Goal: Task Accomplishment & Management: Manage account settings

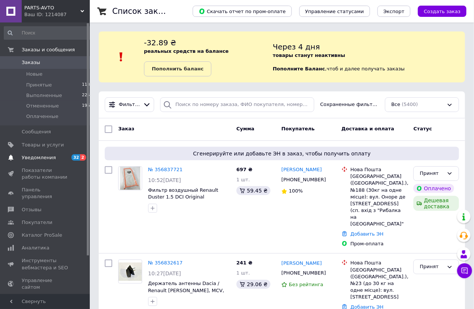
click at [35, 155] on span "Уведомления" at bounding box center [39, 157] width 34 height 7
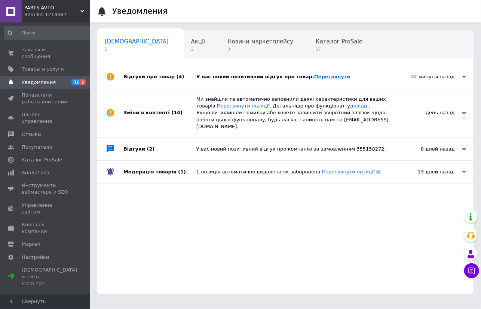
click at [319, 76] on link "Переглянути" at bounding box center [332, 77] width 36 height 6
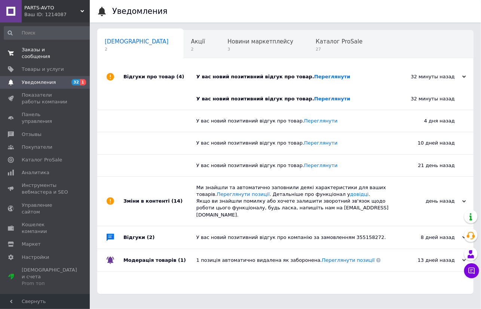
click at [45, 48] on span "Заказы и сообщения" at bounding box center [46, 52] width 48 height 13
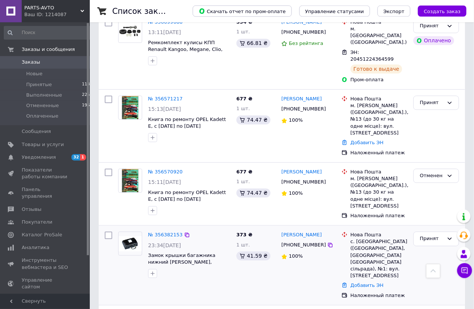
scroll to position [668, 0]
click at [180, 252] on span "Замок крышки багажника нижний Logan, Sandero, Clio, Solenza EuroEx EX-34689, 77…" at bounding box center [184, 265] width 73 height 27
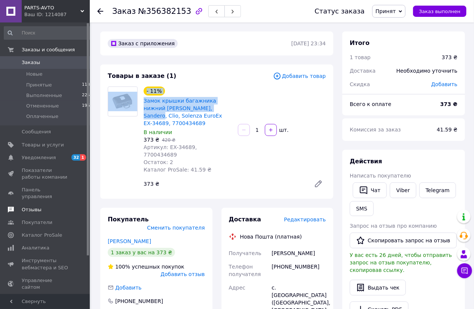
drag, startPoint x: 261, startPoint y: 132, endPoint x: 55, endPoint y: 202, distance: 217.8
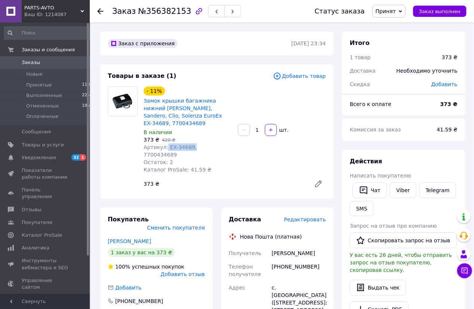
drag, startPoint x: 189, startPoint y: 154, endPoint x: 165, endPoint y: 154, distance: 23.6
click at [165, 154] on span "Артикул: EX-34689, 7700434689" at bounding box center [170, 150] width 53 height 13
copy span "EX-34689,"
click at [35, 146] on span "Товары и услуги" at bounding box center [43, 144] width 42 height 7
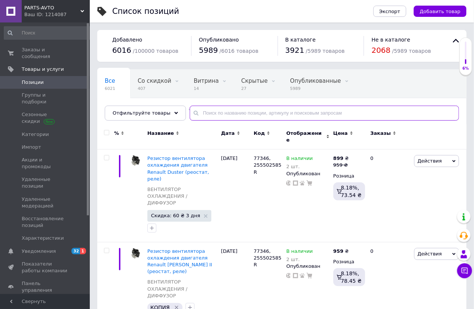
click at [197, 113] on input "text" at bounding box center [324, 112] width 269 height 15
paste input "EX-34689,"
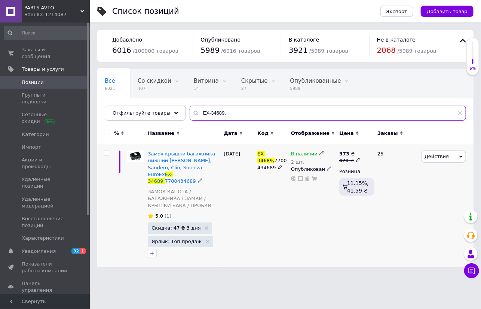
type input "EX-34689,"
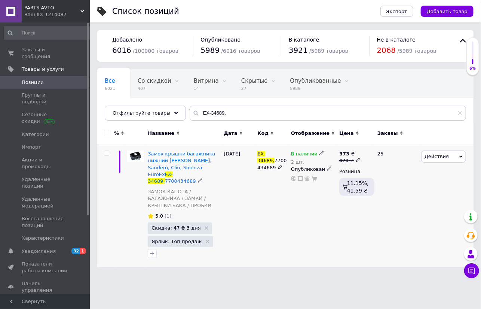
click at [319, 154] on icon at bounding box center [321, 153] width 4 height 4
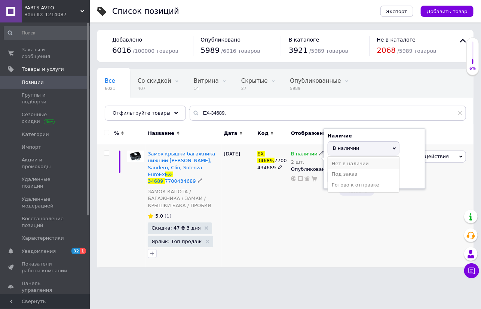
click at [358, 164] on li "Нет в наличии" at bounding box center [363, 163] width 71 height 10
drag, startPoint x: 339, startPoint y: 175, endPoint x: 331, endPoint y: 176, distance: 7.1
click at [331, 176] on input "2" at bounding box center [356, 176] width 57 height 15
click at [296, 208] on div "В наличии 2 шт. Наличие Нет в наличии В наличии Под заказ Готово к отправке Ост…" at bounding box center [313, 206] width 48 height 122
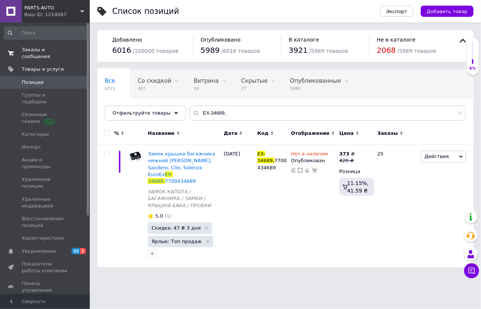
click at [47, 49] on span "Заказы и сообщения" at bounding box center [46, 52] width 48 height 13
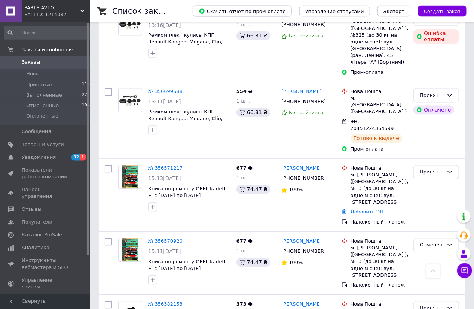
scroll to position [601, 0]
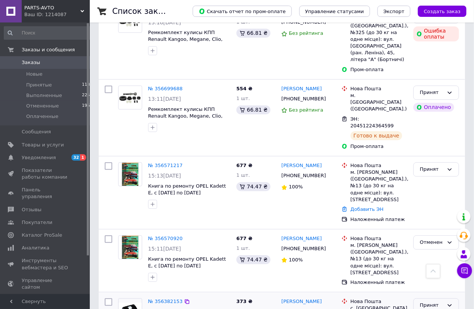
click at [450, 304] on icon at bounding box center [450, 305] width 4 height 2
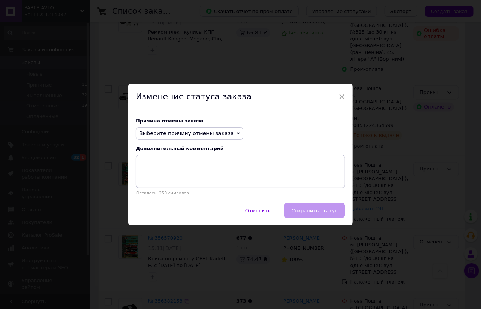
click at [182, 132] on span "Выберите причину отмены заказа" at bounding box center [186, 133] width 95 height 6
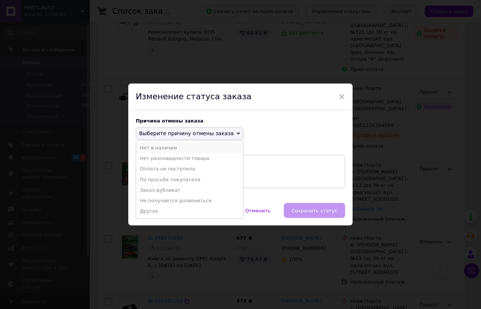
click at [156, 149] on li "Нет в наличии" at bounding box center [189, 148] width 107 height 10
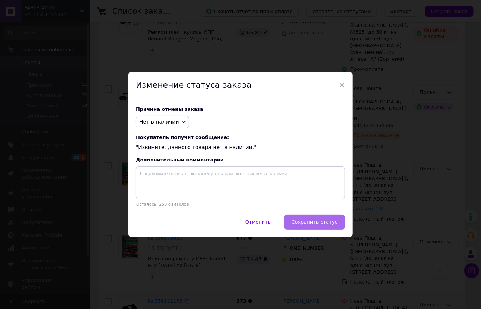
click at [316, 224] on span "Сохранить статус" at bounding box center [315, 222] width 46 height 6
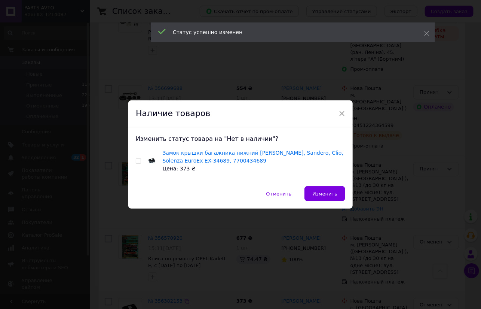
click at [136, 160] on input "checkbox" at bounding box center [138, 161] width 5 height 5
checkbox input "true"
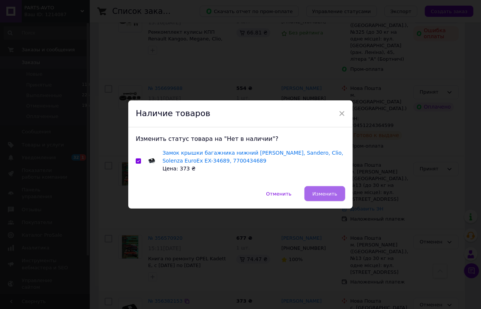
click at [321, 193] on span "Изменить" at bounding box center [324, 194] width 25 height 6
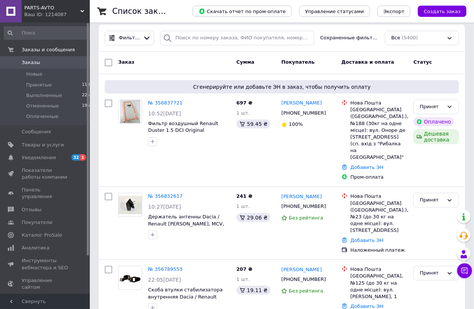
scroll to position [0, 0]
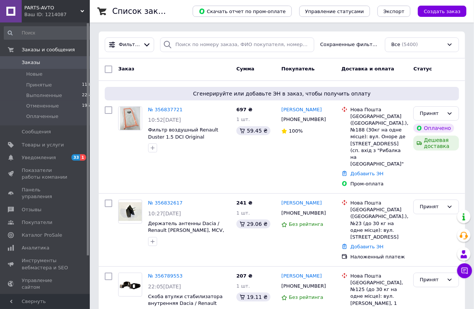
scroll to position [134, 0]
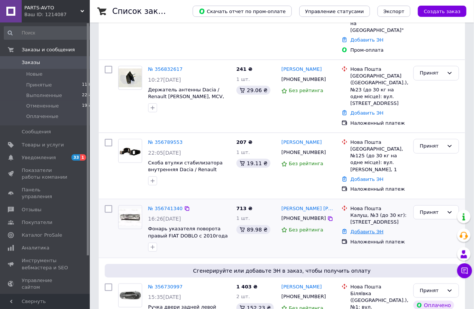
click at [365, 229] on link "Добавить ЭН" at bounding box center [366, 232] width 33 height 6
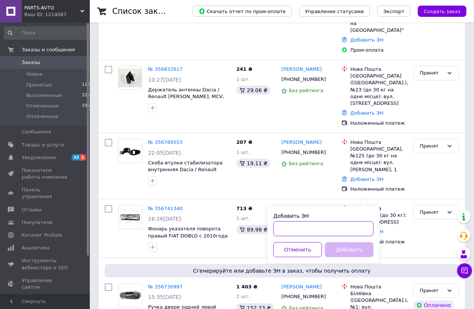
click at [285, 228] on input "Добавить ЭН" at bounding box center [323, 228] width 100 height 15
paste input "20451225167142"
type input "20451225167142"
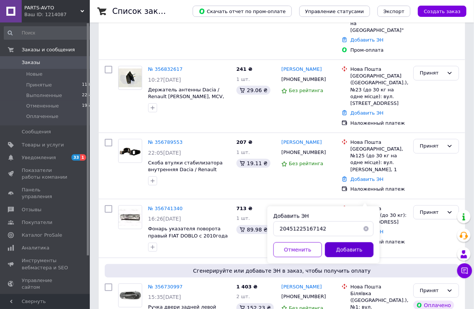
click at [349, 250] on button "Добавить" at bounding box center [349, 249] width 49 height 15
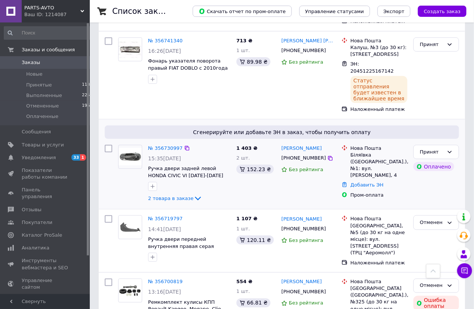
scroll to position [267, 0]
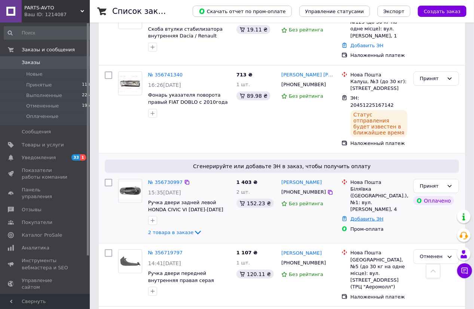
click at [364, 216] on link "Добавить ЭН" at bounding box center [366, 219] width 33 height 6
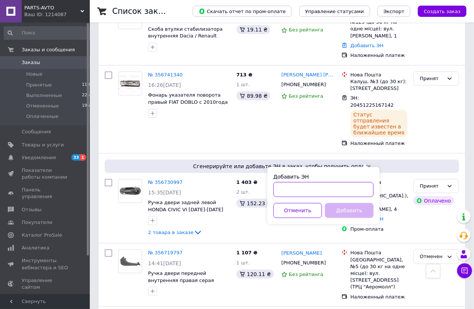
click at [287, 189] on input "Добавить ЭН" at bounding box center [323, 189] width 100 height 15
paste input "20451225162515"
type input "20451225162515"
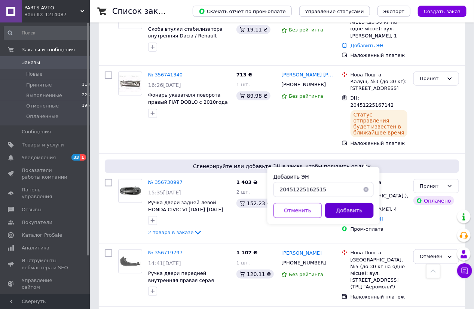
click at [349, 211] on button "Добавить" at bounding box center [349, 210] width 49 height 15
click at [180, 199] on span "Ручка двери задней левой HONDA CIVIC VI [DATE]-[DATE] BLIC 6010-12-028403P, 726…" at bounding box center [185, 212] width 75 height 27
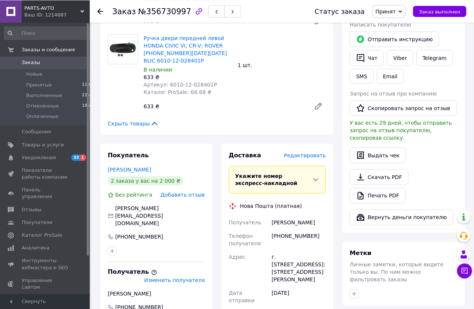
scroll to position [401, 0]
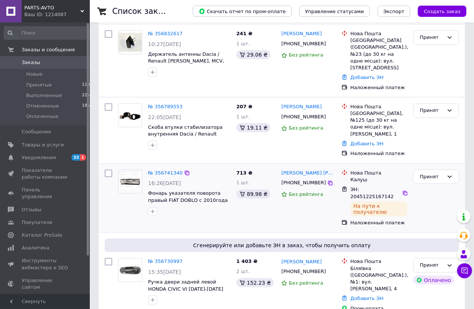
scroll to position [200, 0]
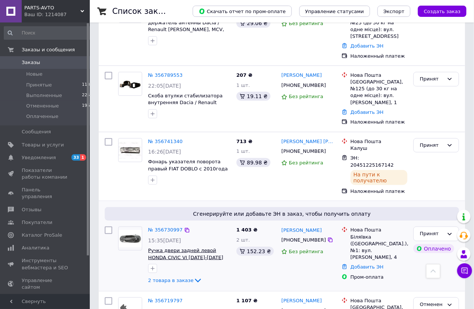
click at [174, 247] on span "Ручка двери задней левой HONDA CIVIC VI [DATE]-[DATE] BLIC 6010-12-028403P, 726…" at bounding box center [185, 260] width 75 height 27
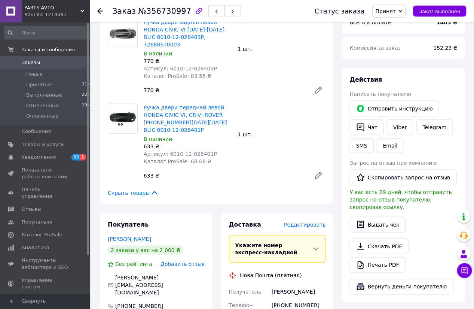
scroll to position [334, 0]
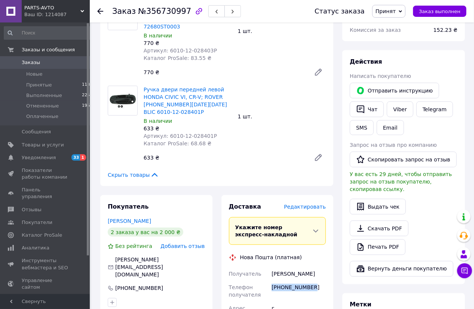
drag, startPoint x: 310, startPoint y: 268, endPoint x: 271, endPoint y: 268, distance: 39.3
click at [271, 281] on div "[PHONE_NUMBER]" at bounding box center [298, 291] width 57 height 21
copy div "[PHONE_NUMBER]"
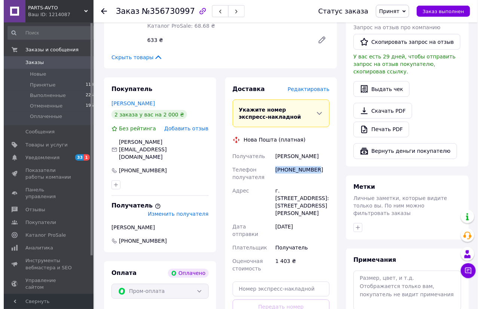
scroll to position [445, 0]
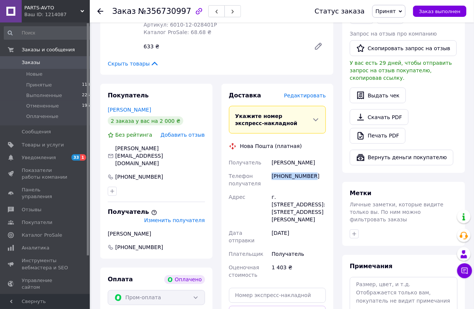
drag, startPoint x: 312, startPoint y: 141, endPoint x: 272, endPoint y: 142, distance: 40.4
click at [272, 156] on div "[PERSON_NAME]" at bounding box center [298, 162] width 57 height 13
copy div "[PERSON_NAME]"
click at [288, 190] on div "г. Беляевка (Одесская обл.), № 1: ул. Кипенко, 4" at bounding box center [298, 208] width 57 height 36
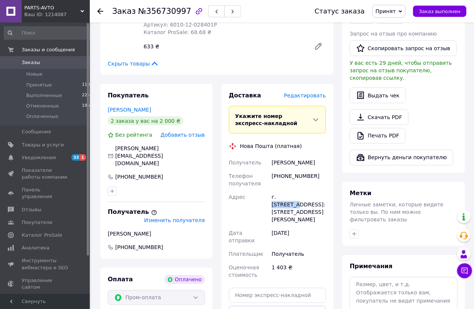
copy div "Беляевка"
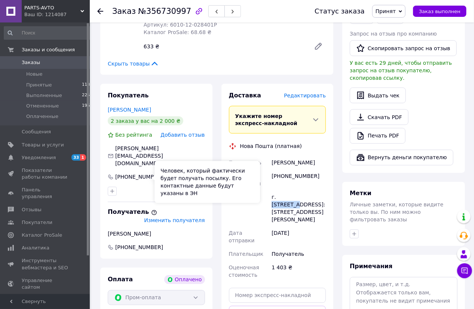
click at [151, 210] on icon at bounding box center [153, 212] width 5 height 5
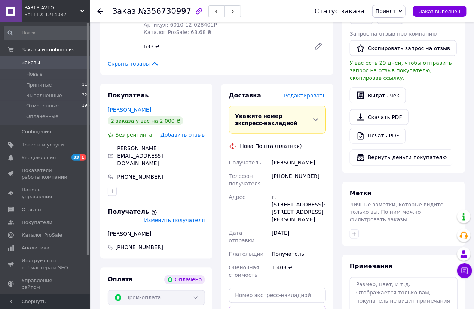
click at [177, 217] on span "Изменить получателя" at bounding box center [174, 220] width 61 height 6
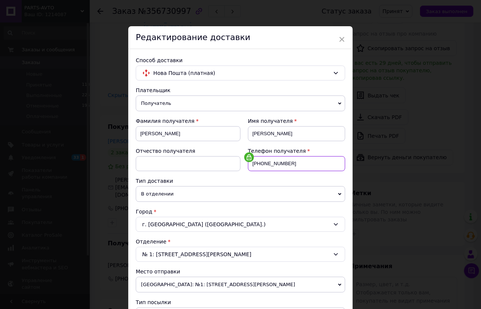
click at [295, 161] on input "+380960771457" at bounding box center [296, 163] width 97 height 15
drag, startPoint x: 291, startPoint y: 162, endPoint x: 248, endPoint y: 164, distance: 43.4
click at [248, 164] on input "+380960771457" at bounding box center [296, 163] width 97 height 15
click at [248, 161] on span at bounding box center [249, 157] width 10 height 10
click at [247, 157] on use at bounding box center [249, 157] width 4 height 6
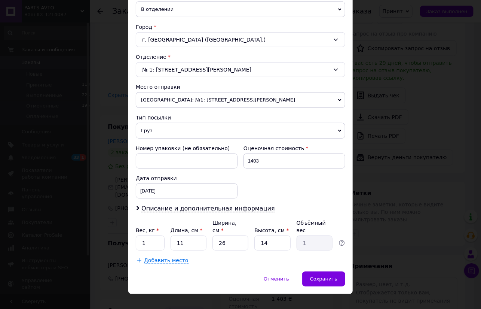
scroll to position [189, 0]
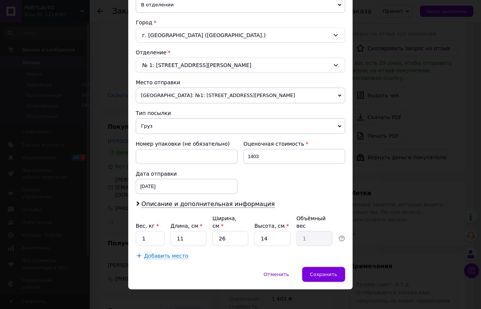
click at [333, 96] on span "Петропавловская Борщаговка: №1: ул. Большая Кольцевая, 4-а" at bounding box center [240, 96] width 209 height 16
click at [347, 106] on div "Способ доставки Нова Пошта (платная) Плательщик Получатель Отправитель Фамилия …" at bounding box center [240, 63] width 224 height 407
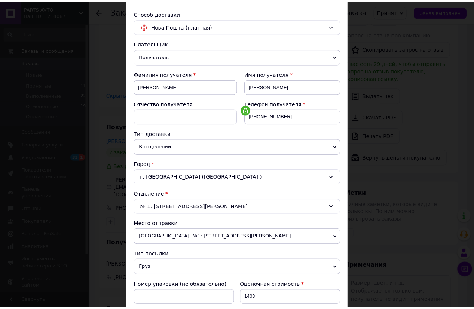
scroll to position [0, 0]
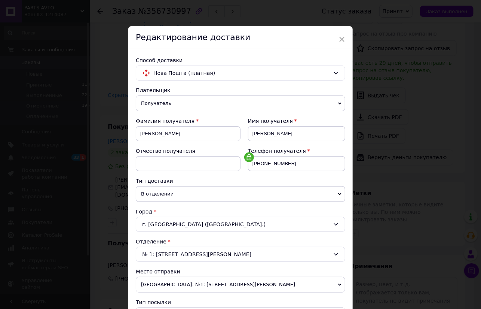
click at [246, 157] on icon at bounding box center [249, 157] width 6 height 6
click at [247, 157] on use at bounding box center [249, 157] width 4 height 6
click at [307, 151] on span at bounding box center [308, 151] width 3 height 6
click at [286, 165] on input "+380960771457" at bounding box center [296, 163] width 97 height 15
drag, startPoint x: 286, startPoint y: 165, endPoint x: 252, endPoint y: 165, distance: 34.0
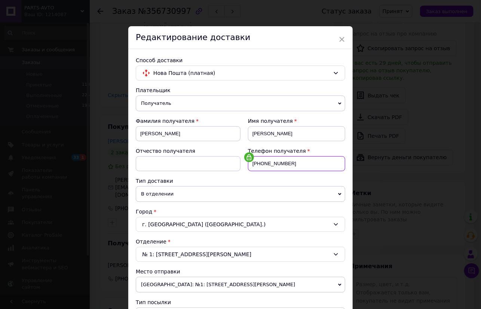
click at [252, 165] on input "+380960771457" at bounding box center [296, 163] width 97 height 15
click at [368, 64] on div "× Редактирование доставки Способ доставки Нова Пошта (платная) Плательщик Получ…" at bounding box center [240, 154] width 481 height 309
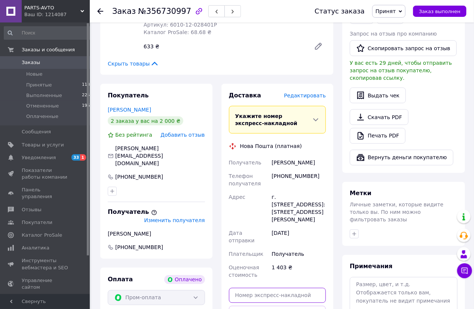
click at [244, 288] on input "text" at bounding box center [277, 295] width 97 height 15
paste input "20451225162515"
type input "20451225162515"
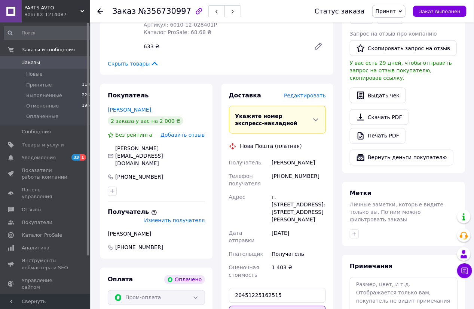
click at [277, 306] on button "Передать номер" at bounding box center [277, 313] width 97 height 15
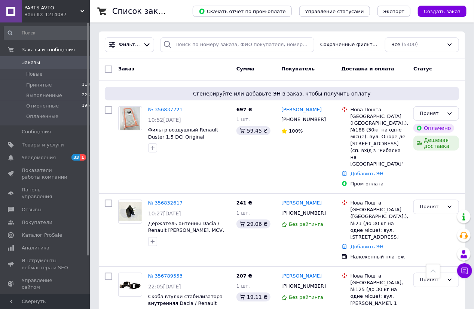
scroll to position [334, 0]
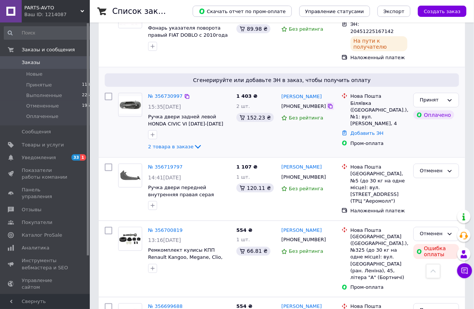
click at [328, 104] on icon at bounding box center [330, 106] width 4 height 4
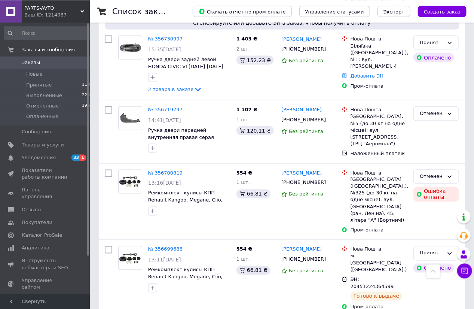
scroll to position [267, 0]
